Goal: Task Accomplishment & Management: Complete application form

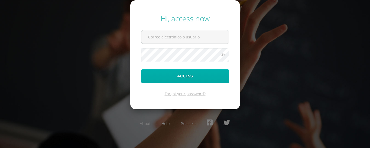
type input "[EMAIL_ADDRESS][DOMAIN_NAME]"
click at [182, 76] on button "Access" at bounding box center [185, 76] width 88 height 14
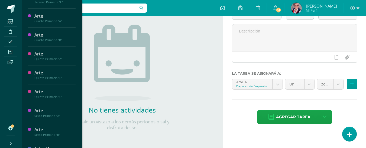
scroll to position [243, 0]
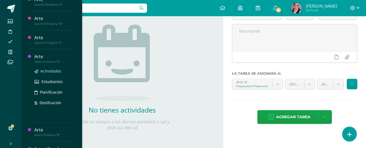
click at [47, 72] on span "Actividades" at bounding box center [50, 71] width 21 height 5
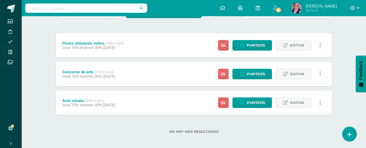
scroll to position [61, 0]
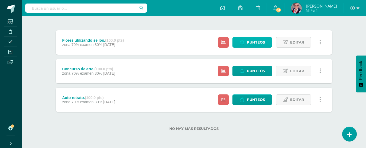
click at [252, 40] on span "Punteos" at bounding box center [256, 42] width 18 height 10
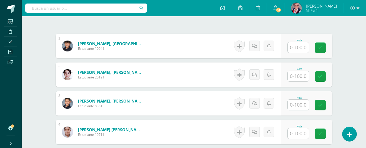
scroll to position [169, 0]
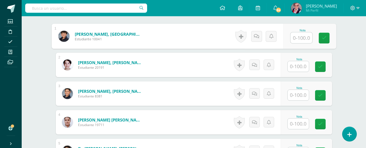
click at [295, 38] on input "text" at bounding box center [302, 38] width 22 height 11
type input "70"
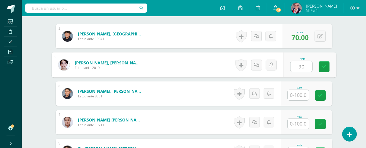
type input "90"
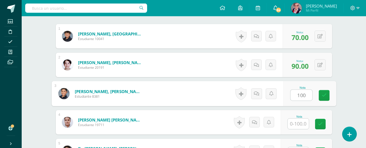
type input "100"
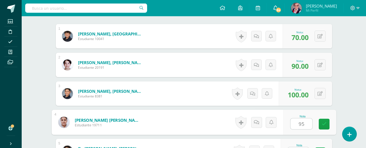
type input "95"
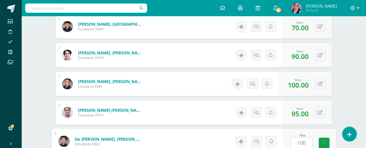
type input "100"
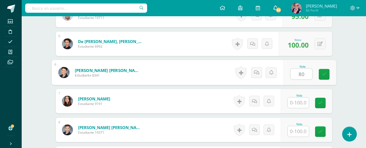
type input "80"
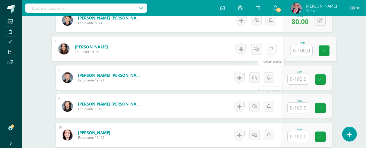
scroll to position [331, 0]
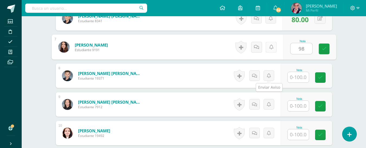
type input "98"
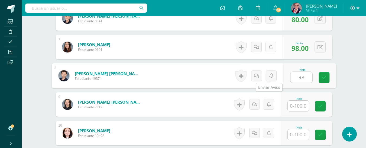
type input "98"
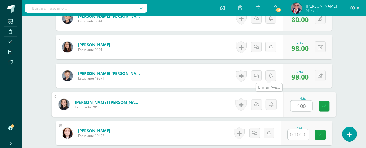
type input "100"
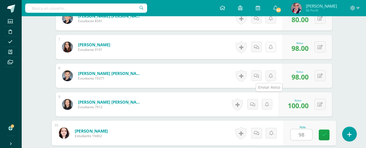
type input "98"
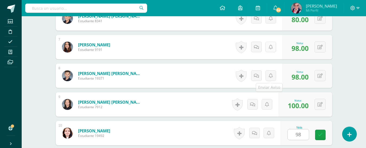
scroll to position [421, 0]
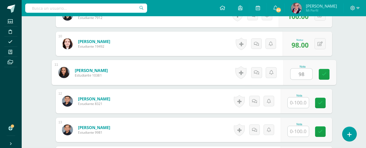
type input "98"
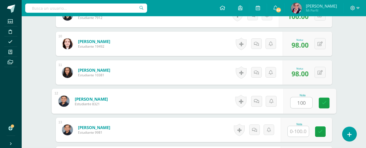
type input "100"
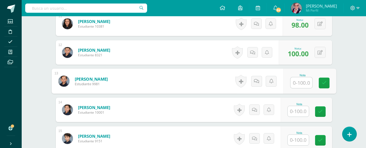
scroll to position [502, 0]
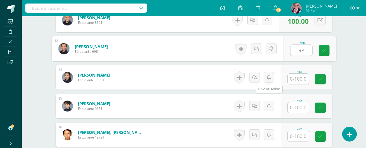
type input "98"
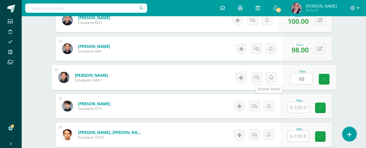
type input "98"
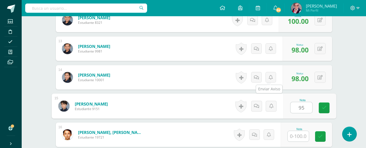
type input "95"
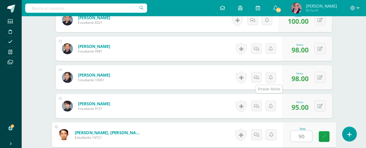
type input "90"
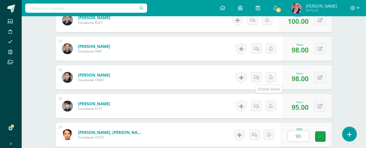
scroll to position [593, 0]
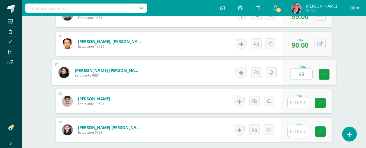
type input "98"
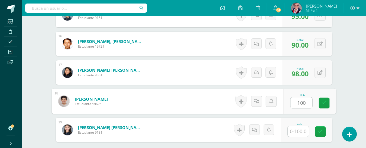
type input "100"
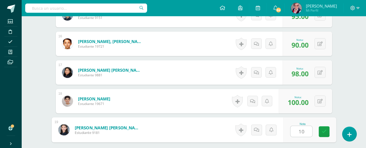
type input "100"
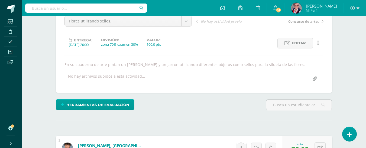
scroll to position [51, 0]
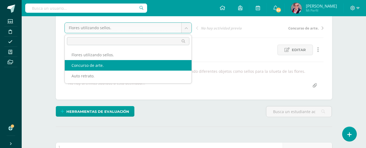
select select "/dashboard/teacher/grade-activity/237551/"
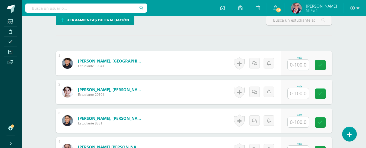
scroll to position [169, 0]
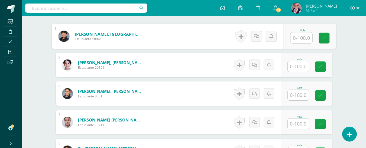
click at [296, 39] on input "text" at bounding box center [302, 38] width 22 height 11
type input "70"
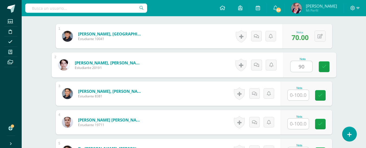
type input "90"
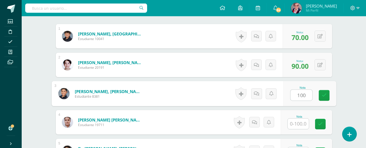
type input "100"
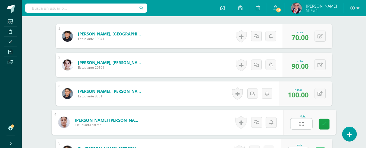
type input "95"
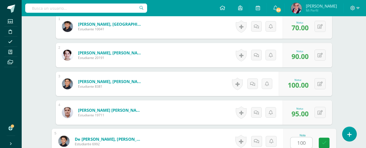
type input "100"
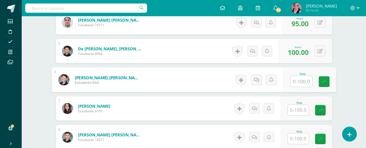
scroll to position [277, 0]
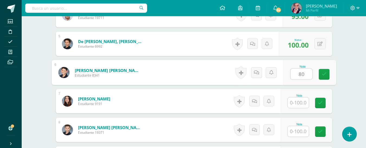
type input "80"
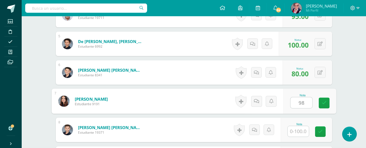
type input "98"
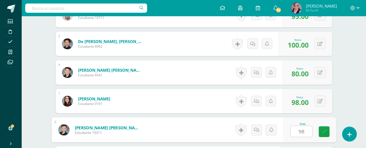
type input "98"
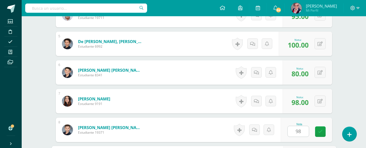
scroll to position [363, 0]
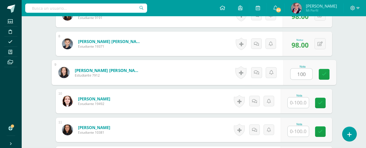
type input "100"
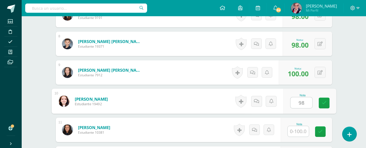
type input "98"
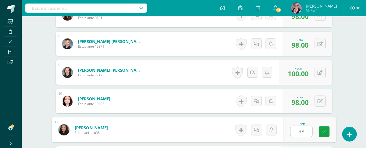
type input "98"
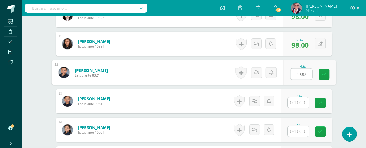
type input "100"
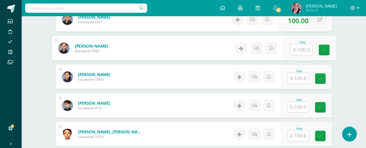
scroll to position [504, 0]
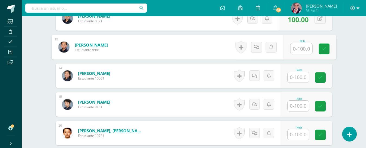
click at [296, 50] on input "text" at bounding box center [302, 48] width 22 height 11
type input "100"
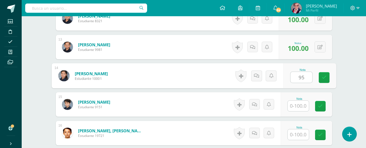
type input "95"
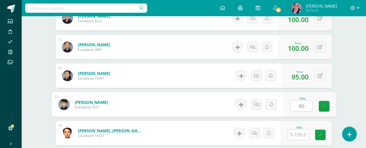
type input "90"
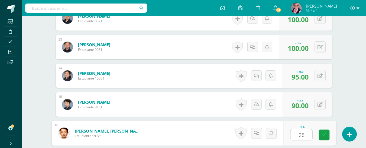
type input "95"
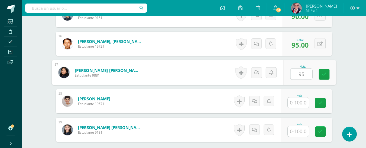
type input "95"
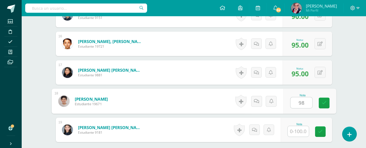
type input "98"
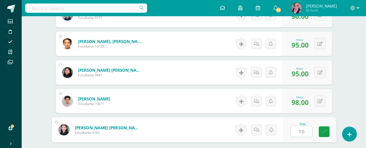
type input "100"
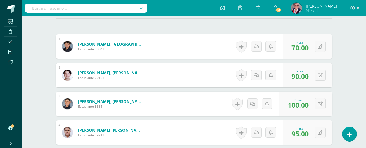
scroll to position [24, 0]
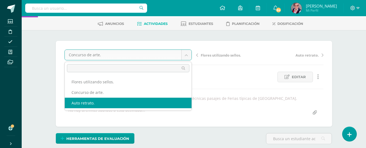
select select "/dashboard/teacher/grade-activity/237565/"
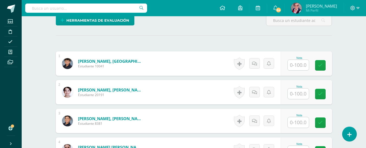
scroll to position [142, 0]
click at [300, 64] on input "text" at bounding box center [298, 65] width 21 height 11
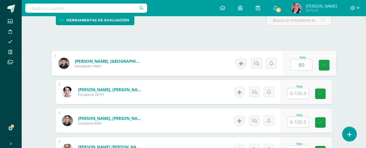
type input "80"
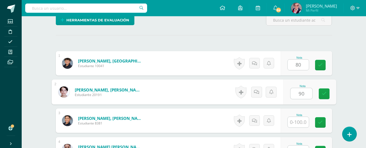
type input "90"
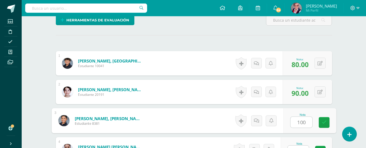
type input "100"
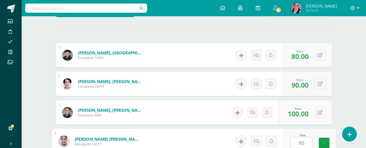
type input "95"
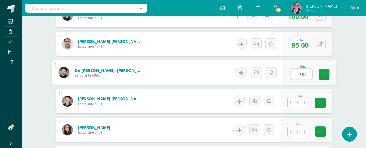
type input "100"
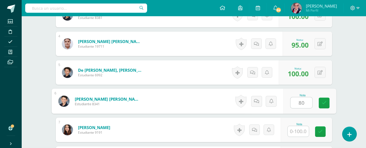
type input "80"
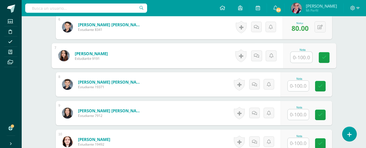
scroll to position [329, 0]
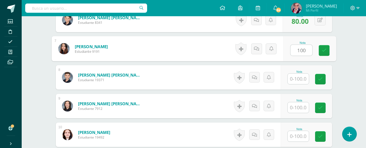
type input "100"
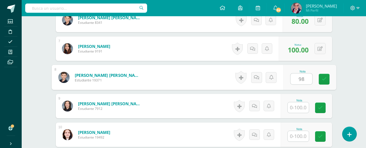
type input "98"
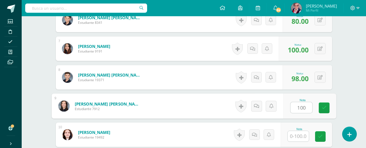
type input "100"
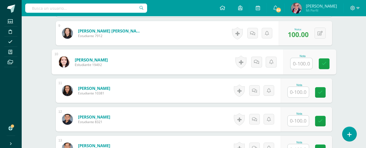
scroll to position [411, 0]
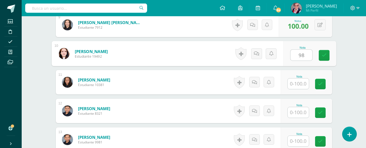
type input "98"
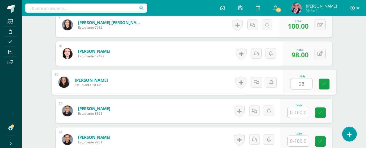
type input "98"
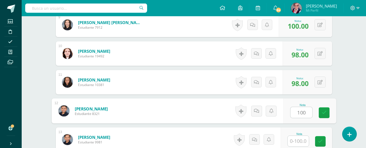
type input "100"
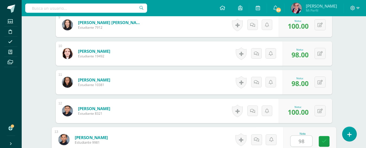
type input "98"
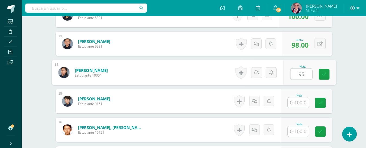
type input "95"
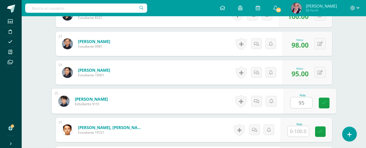
type input "95"
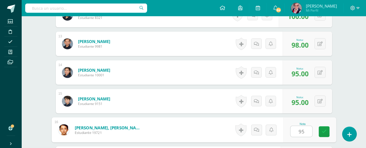
type input "95"
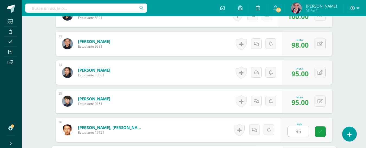
scroll to position [593, 0]
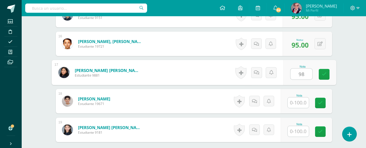
type input "98"
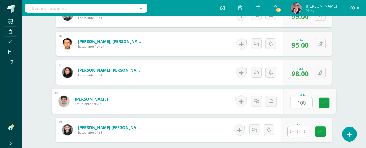
type input "100"
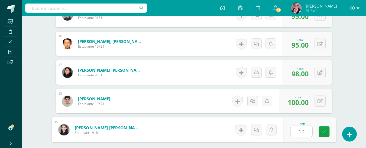
type input "100"
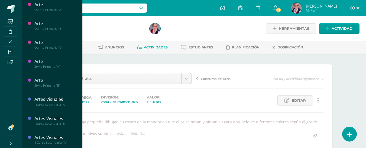
scroll to position [298, 0]
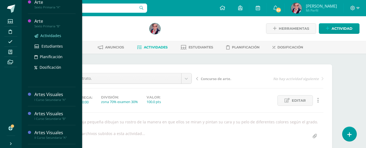
click at [47, 37] on span "Actividades" at bounding box center [50, 35] width 21 height 5
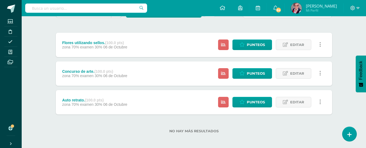
scroll to position [61, 0]
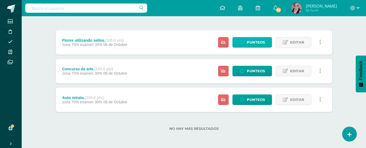
click at [259, 41] on span "Punteos" at bounding box center [256, 42] width 18 height 10
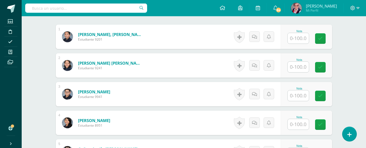
scroll to position [169, 0]
click at [294, 39] on input "text" at bounding box center [298, 38] width 21 height 11
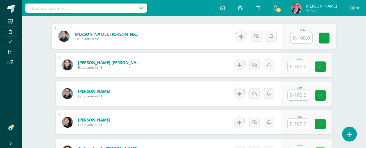
scroll to position [170, 0]
type input "100"
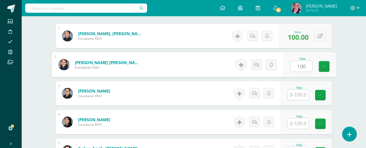
type input "100"
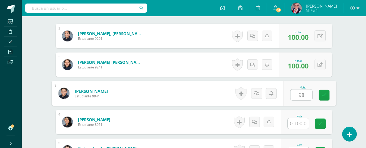
type input "98"
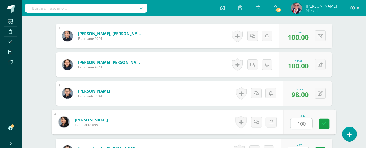
type input "100"
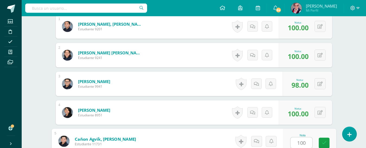
type input "100"
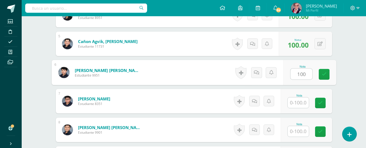
type input "100"
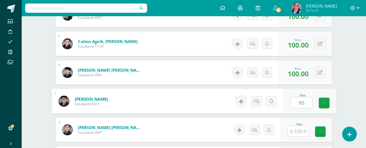
type input "95"
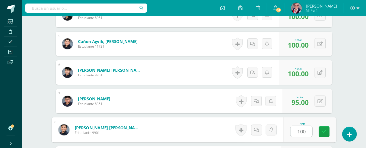
type input "100"
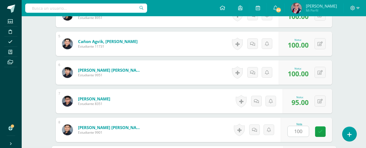
scroll to position [363, 0]
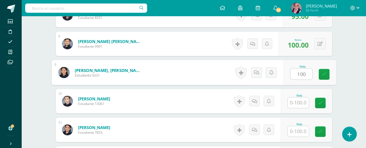
type input "100"
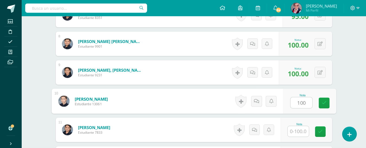
type input "100"
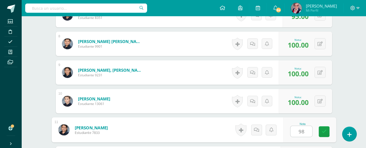
type input "98"
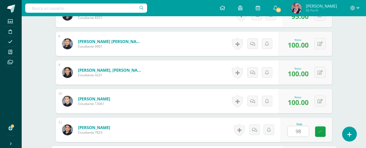
scroll to position [449, 0]
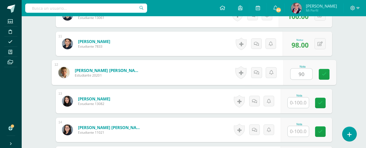
type input "90"
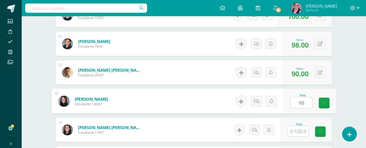
type input "98"
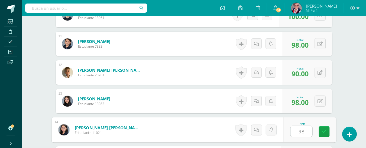
type input "98"
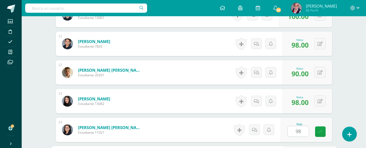
scroll to position [536, 0]
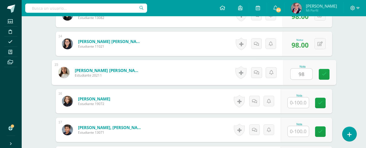
type input "98"
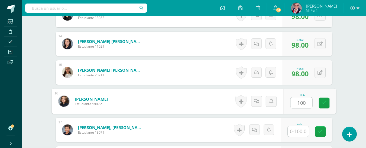
type input "100"
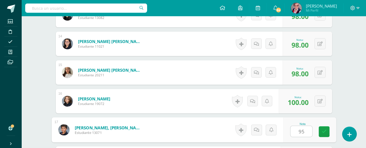
type input "95"
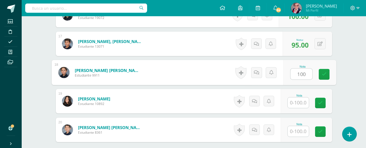
type input "100"
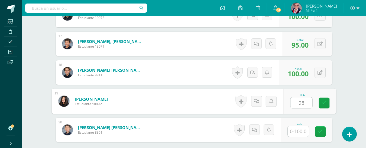
type input "98"
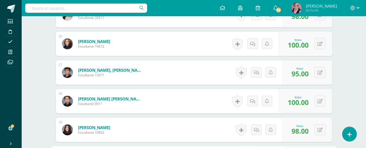
scroll to position [595, 0]
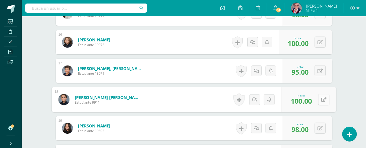
click at [320, 100] on button at bounding box center [323, 99] width 11 height 11
type input "90"
click at [310, 102] on icon at bounding box center [309, 101] width 5 height 5
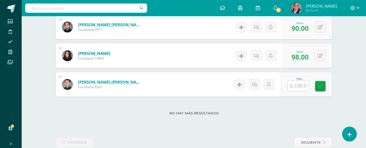
scroll to position [676, 0]
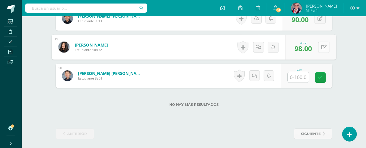
click at [321, 46] on button at bounding box center [323, 46] width 11 height 11
type input "100"
click at [312, 50] on link at bounding box center [309, 49] width 11 height 11
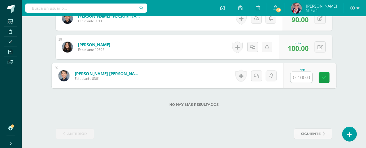
click at [295, 76] on input "text" at bounding box center [302, 77] width 22 height 11
type input "95"
click at [324, 77] on icon at bounding box center [324, 77] width 5 height 5
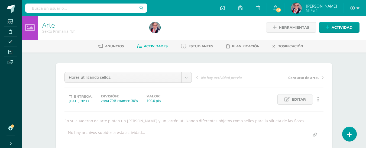
scroll to position [0, 0]
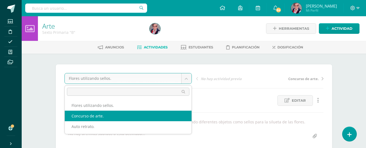
select select "/dashboard/teacher/grade-activity/237544/"
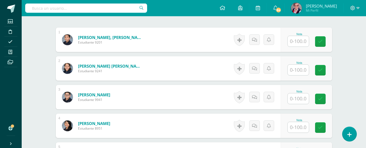
scroll to position [169, 0]
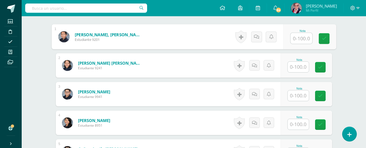
click at [297, 39] on input "text" at bounding box center [302, 38] width 22 height 11
type input "100"
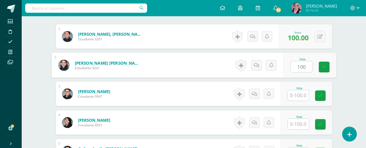
type input "100"
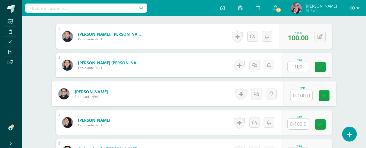
scroll to position [169, 0]
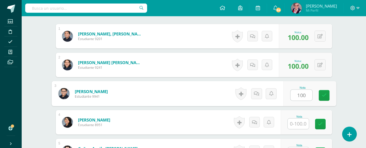
type input "100"
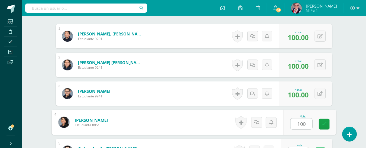
type input "100"
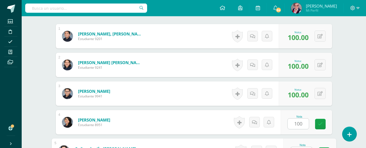
scroll to position [179, 0]
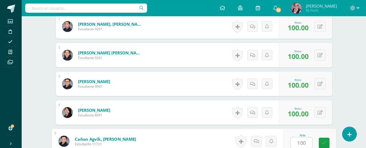
type input "100"
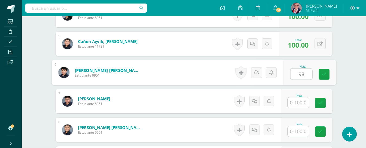
type input "98"
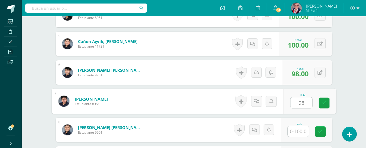
type input "98"
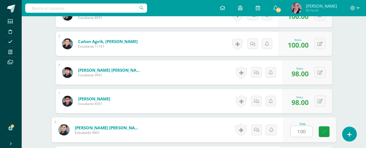
type input "100"
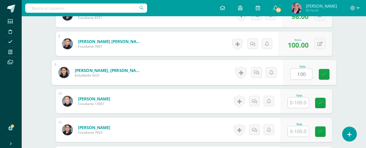
type input "100"
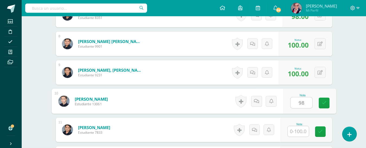
type input "98"
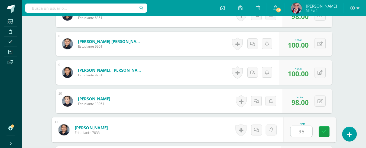
type input "95"
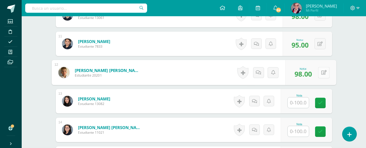
click at [318, 72] on button at bounding box center [323, 72] width 11 height 11
click at [321, 73] on button at bounding box center [323, 72] width 11 height 11
type input "90"
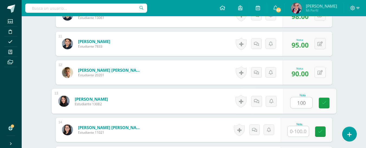
type input "100"
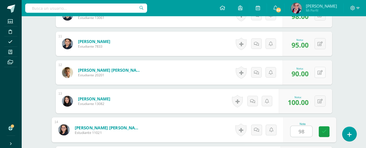
type input "98"
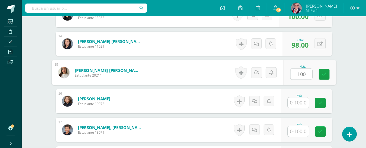
type input "100"
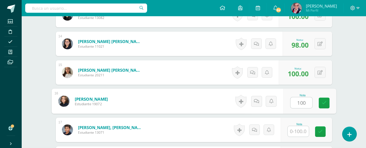
type input "100"
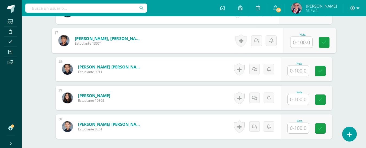
scroll to position [617, 0]
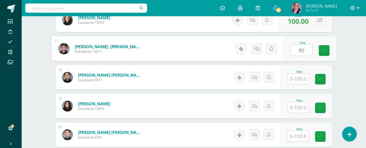
type input "90"
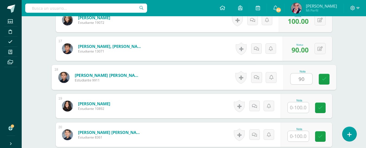
type input "90"
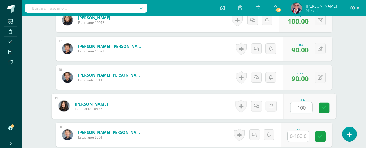
type input "100"
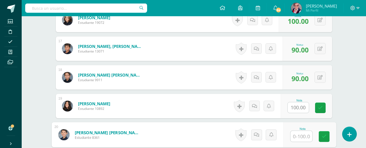
type input "0"
type input "95"
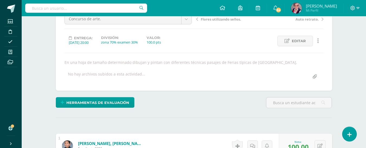
scroll to position [0, 0]
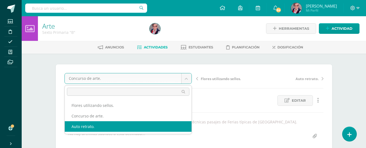
select select "/dashboard/teacher/grade-activity/237567/"
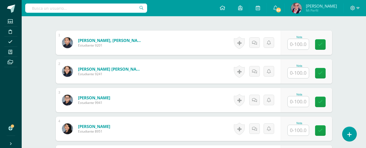
scroll to position [155, 0]
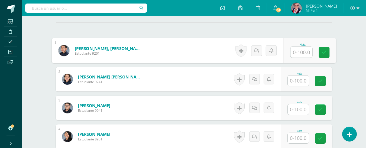
click at [297, 52] on input "text" at bounding box center [302, 52] width 22 height 11
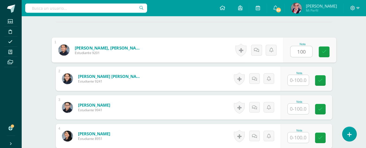
type input "100"
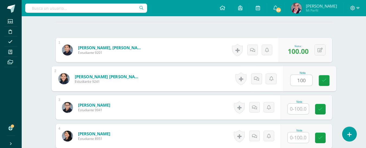
type input "100"
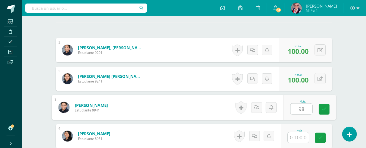
type input "98"
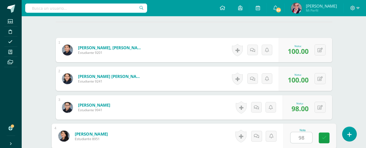
type input "98"
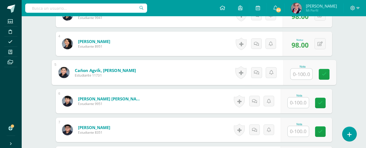
scroll to position [275, 0]
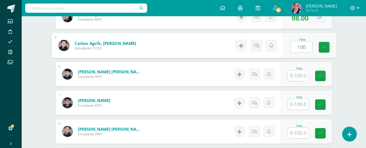
type input "100"
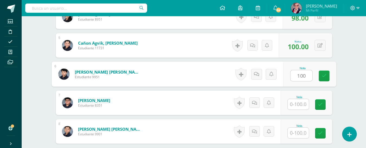
type input "100"
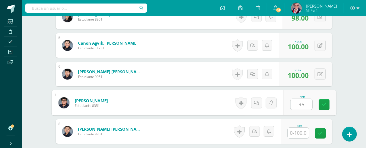
type input "95"
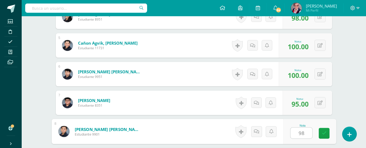
type input "98"
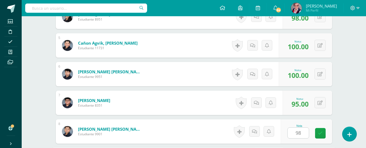
scroll to position [363, 0]
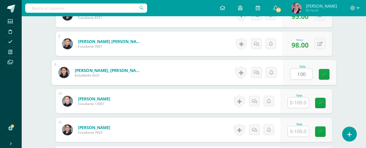
type input "100"
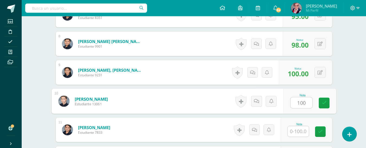
type input "100"
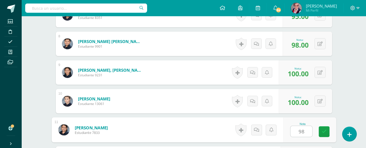
type input "98"
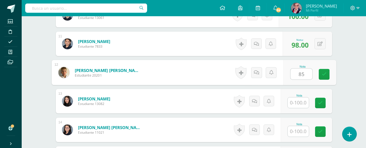
type input "85"
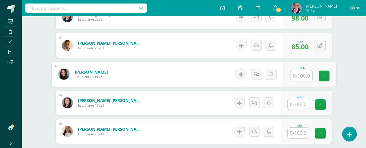
scroll to position [504, 0]
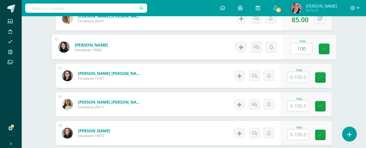
type input "100"
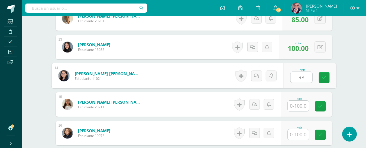
type input "98"
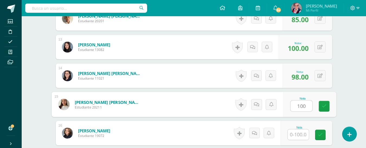
type input "100"
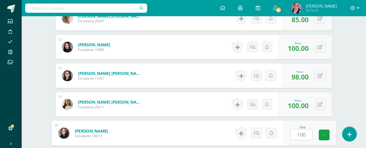
type input "100"
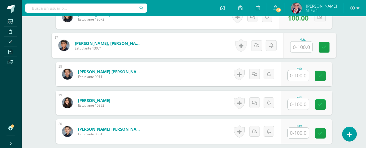
scroll to position [593, 0]
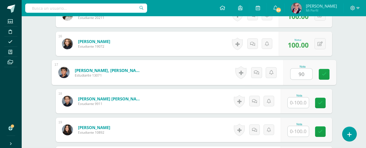
type input "90"
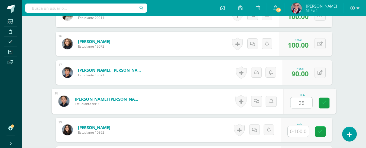
type input "95"
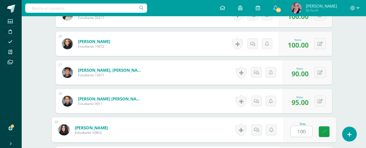
type input "100"
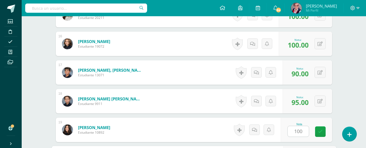
scroll to position [678, 0]
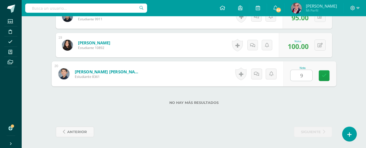
type input "98"
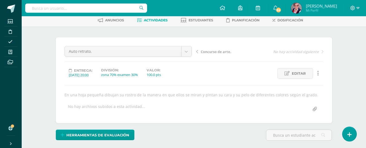
scroll to position [0, 0]
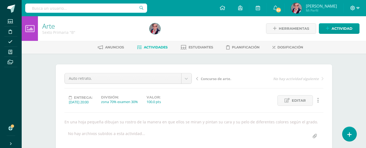
click at [358, 7] on icon at bounding box center [358, 8] width 3 height 2
click at [339, 37] on span "Cerrar sesión" at bounding box center [341, 36] width 24 height 5
